Goal: Find specific page/section: Find specific page/section

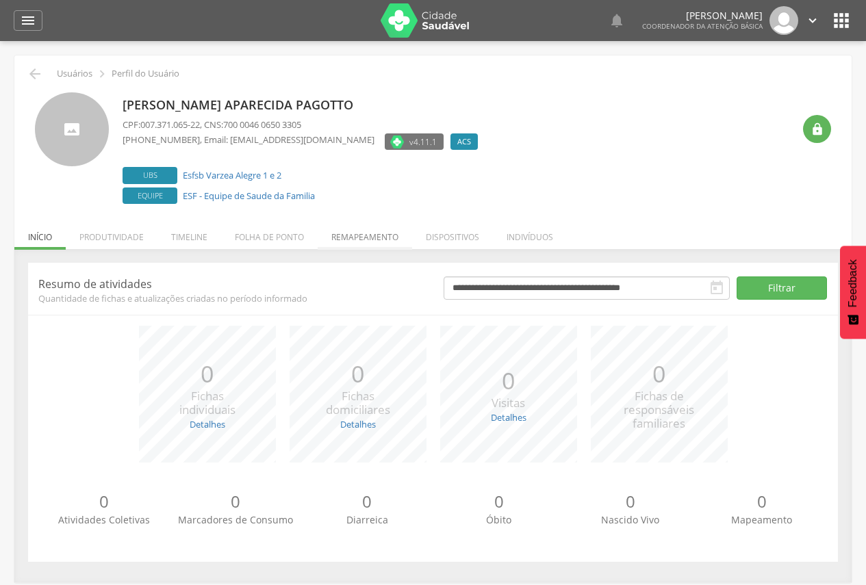
click at [373, 240] on li "Remapeamento" at bounding box center [365, 234] width 94 height 32
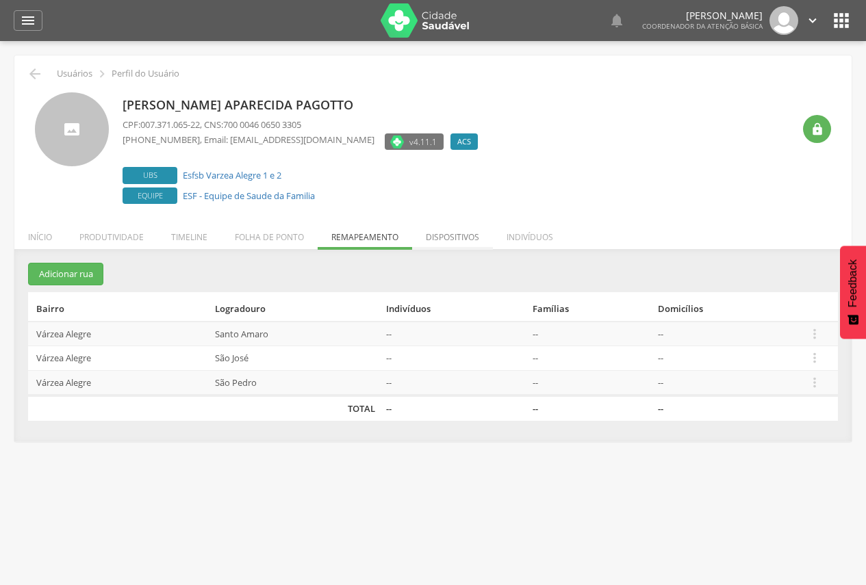
click at [461, 240] on li "Dispositivos" at bounding box center [452, 234] width 81 height 32
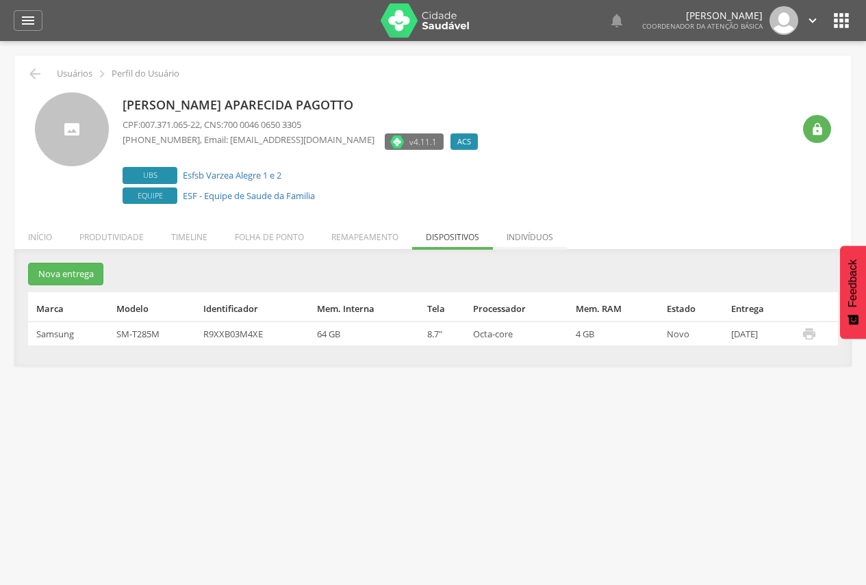
click at [530, 242] on li "Indivíduos" at bounding box center [530, 234] width 74 height 32
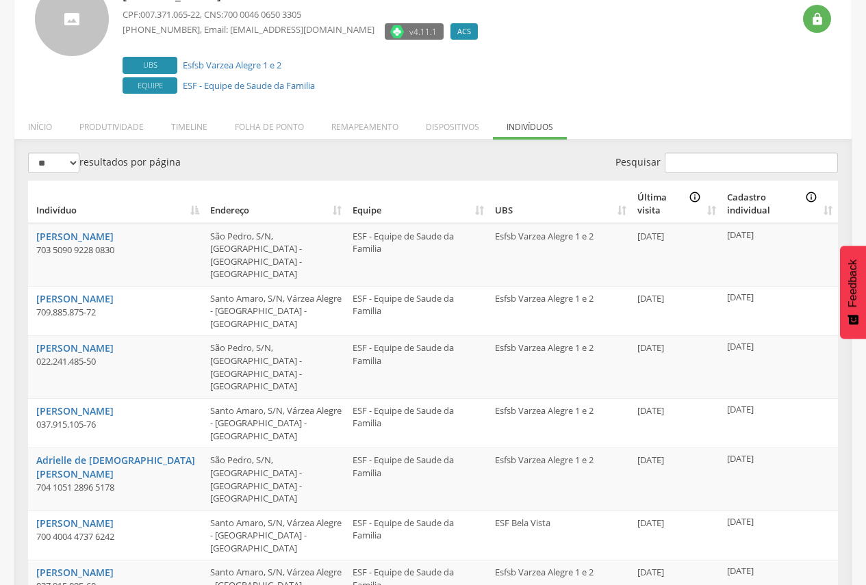
scroll to position [177, 0]
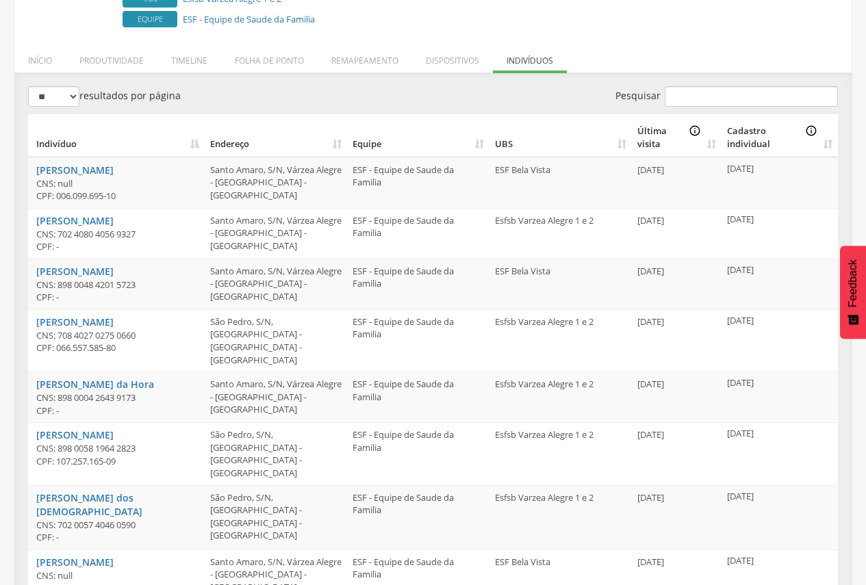
scroll to position [304, 0]
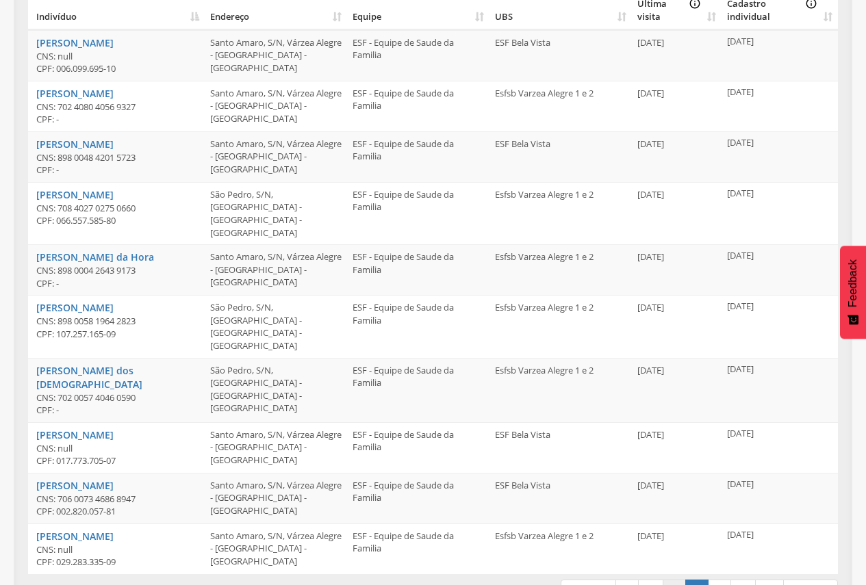
click at [681, 580] on link "4" at bounding box center [673, 591] width 23 height 23
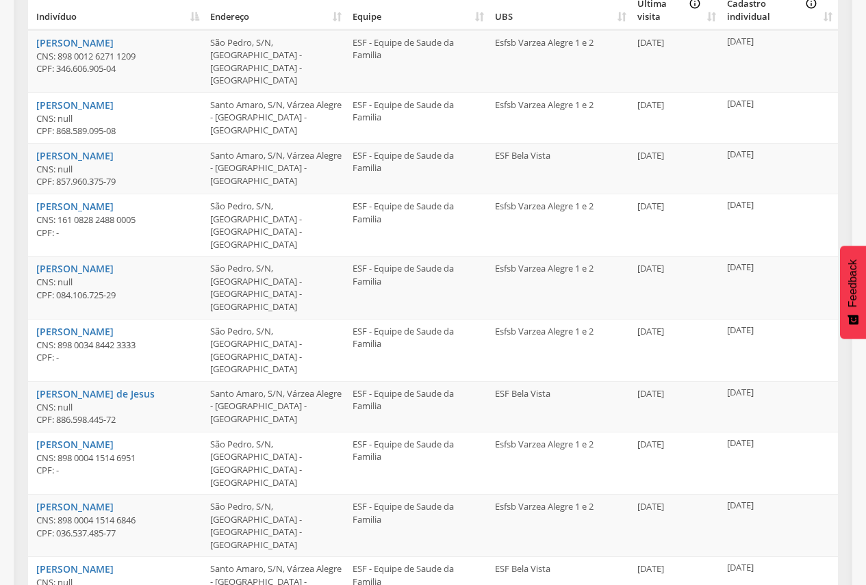
click at [807, 556] on td "09/06/2025" at bounding box center [779, 581] width 116 height 51
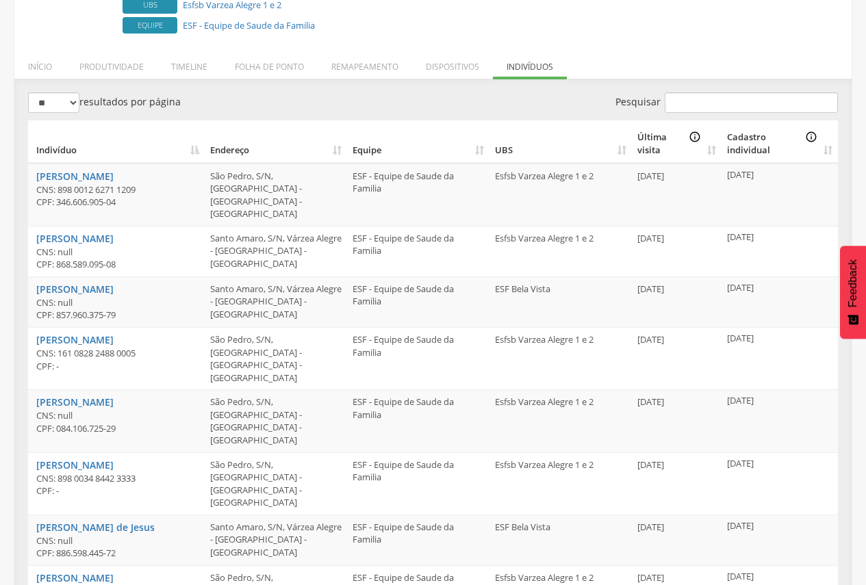
scroll to position [0, 0]
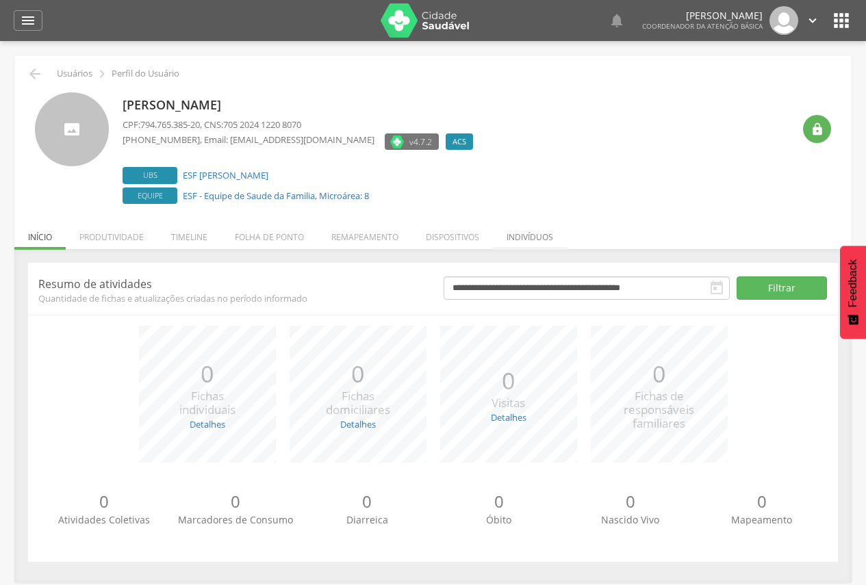
click at [516, 239] on li "Indivíduos" at bounding box center [530, 234] width 74 height 32
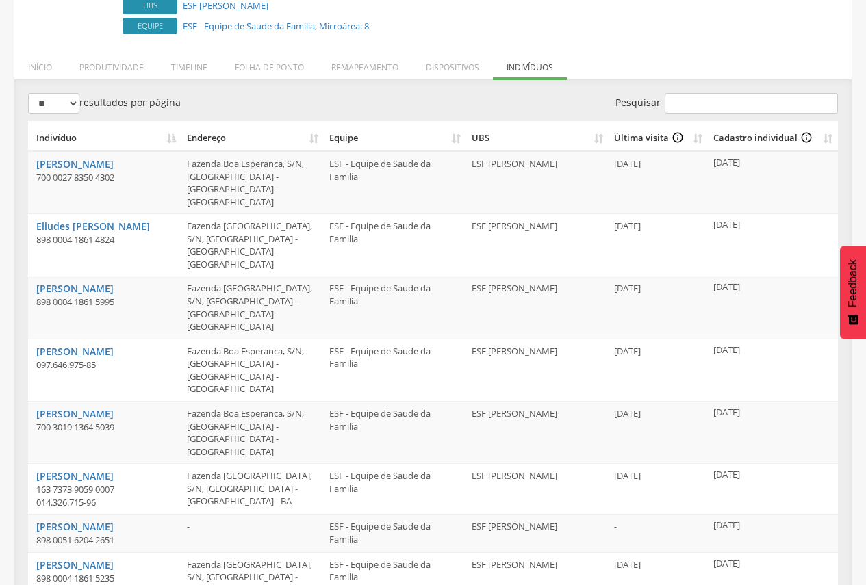
scroll to position [177, 0]
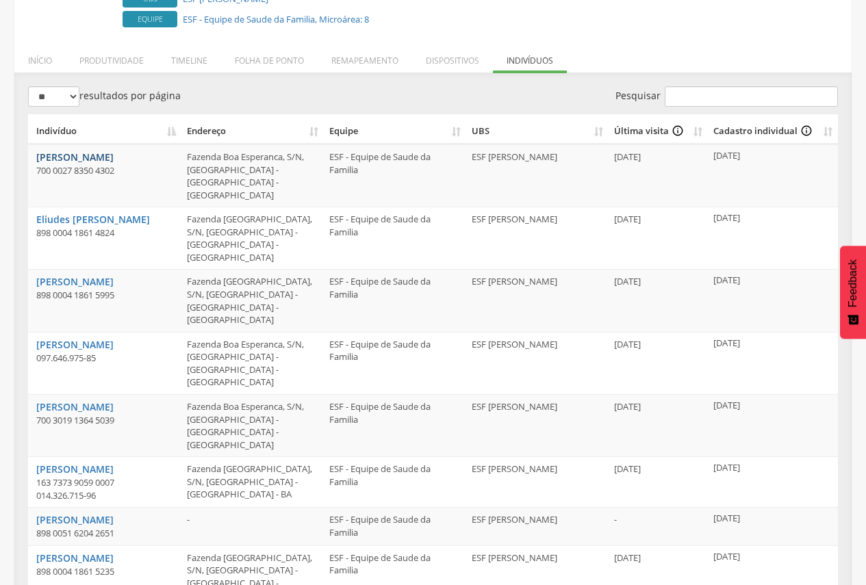
click at [114, 155] on link "[PERSON_NAME]" at bounding box center [74, 157] width 77 height 13
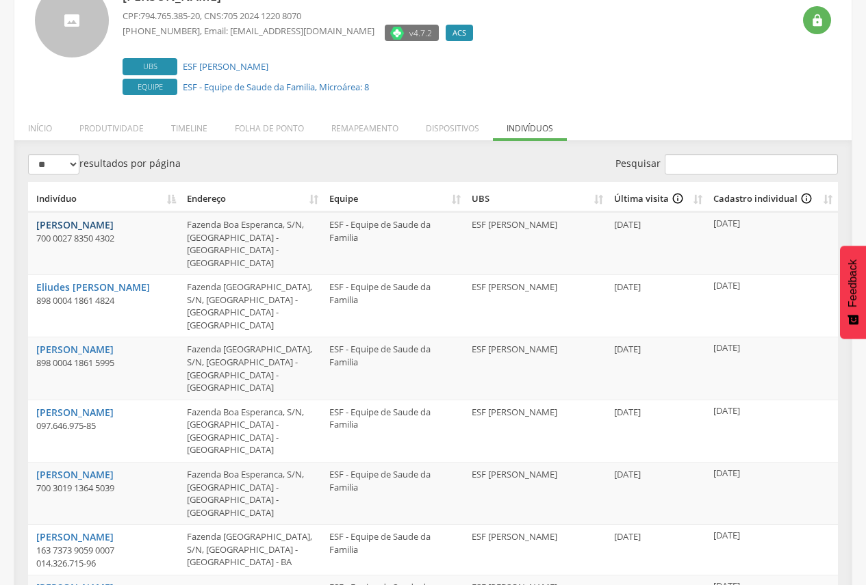
scroll to position [108, 0]
